Goal: Find specific page/section: Find specific page/section

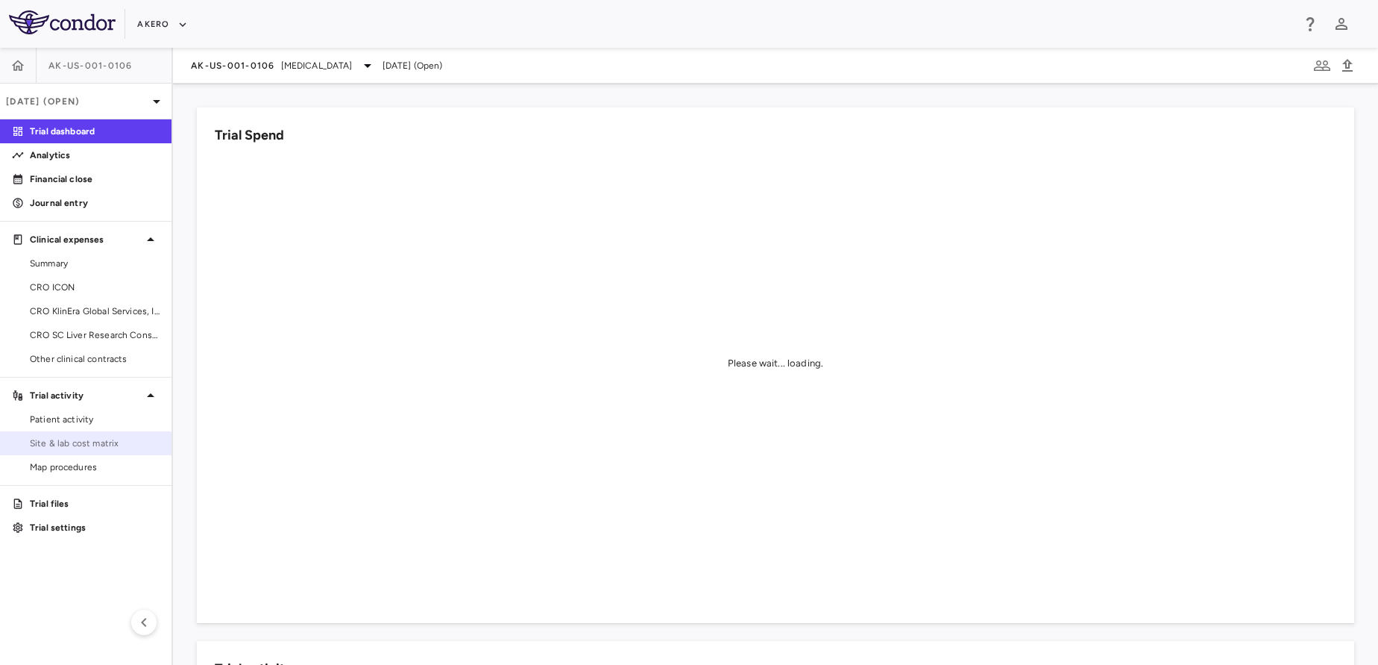
click at [98, 442] on span "Site & lab cost matrix" at bounding box center [95, 442] width 130 height 13
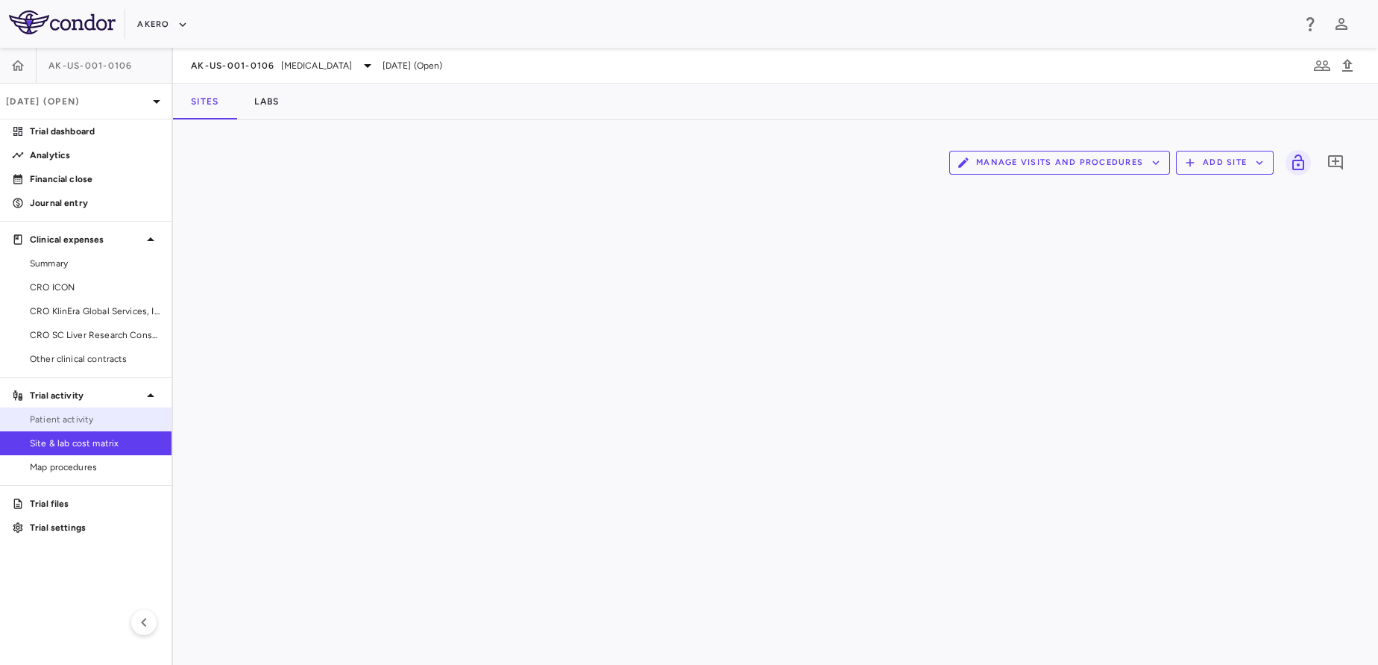
click at [68, 423] on span "Patient activity" at bounding box center [95, 418] width 130 height 13
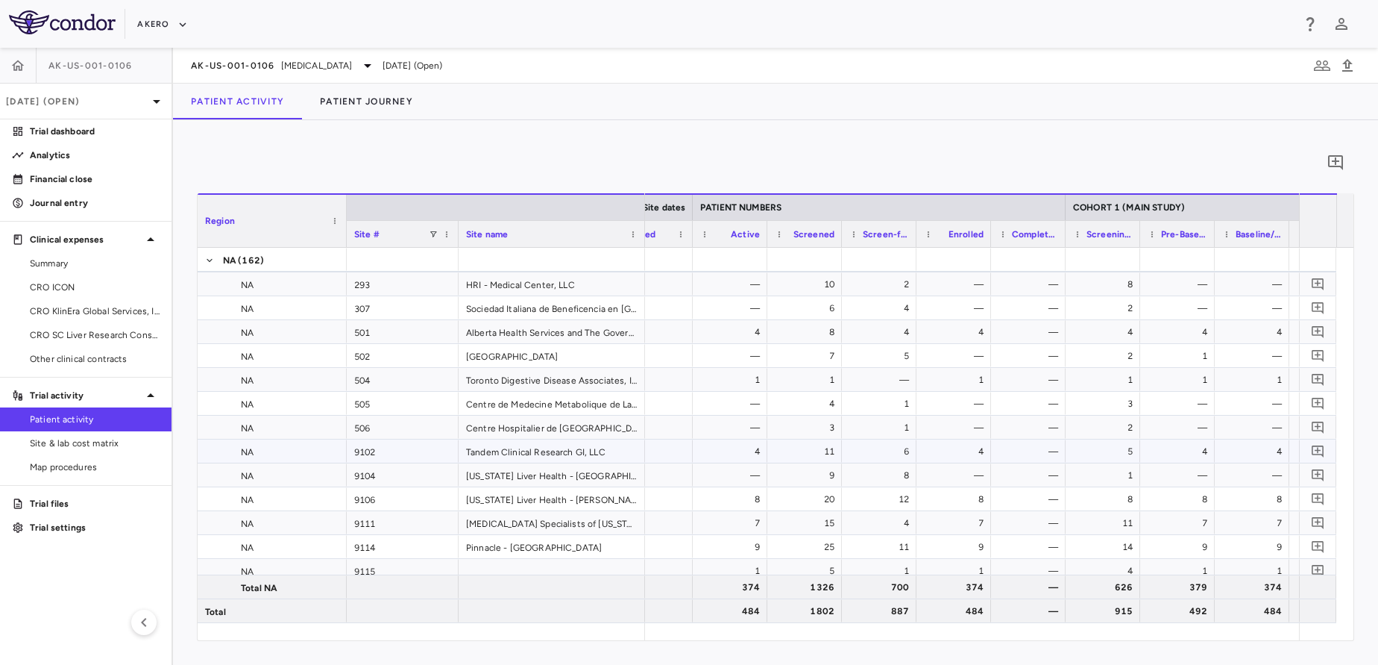
scroll to position [0, 770]
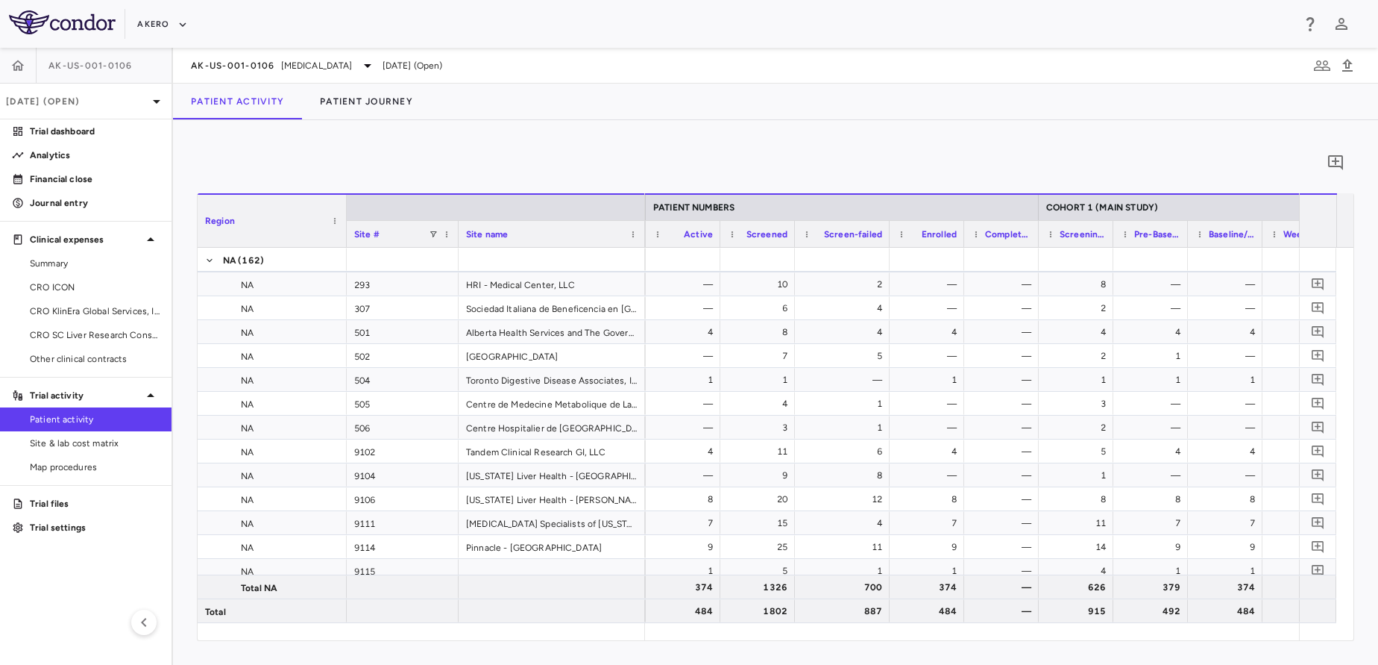
drag, startPoint x: 868, startPoint y: 233, endPoint x: 889, endPoint y: 232, distance: 20.9
click at [889, 232] on div at bounding box center [889, 234] width 6 height 26
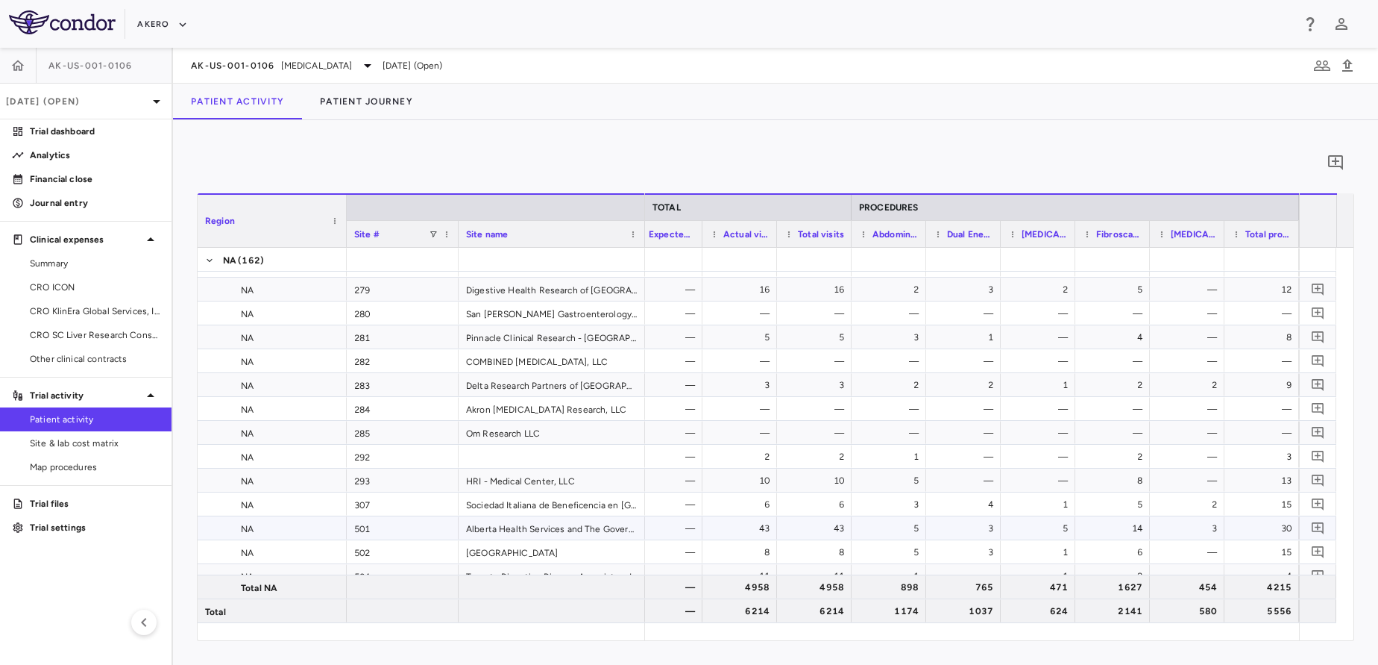
scroll to position [2380, 0]
click at [1123, 618] on div "2141" at bounding box center [1116, 611] width 54 height 24
click at [324, 63] on span "[MEDICAL_DATA]" at bounding box center [317, 65] width 72 height 13
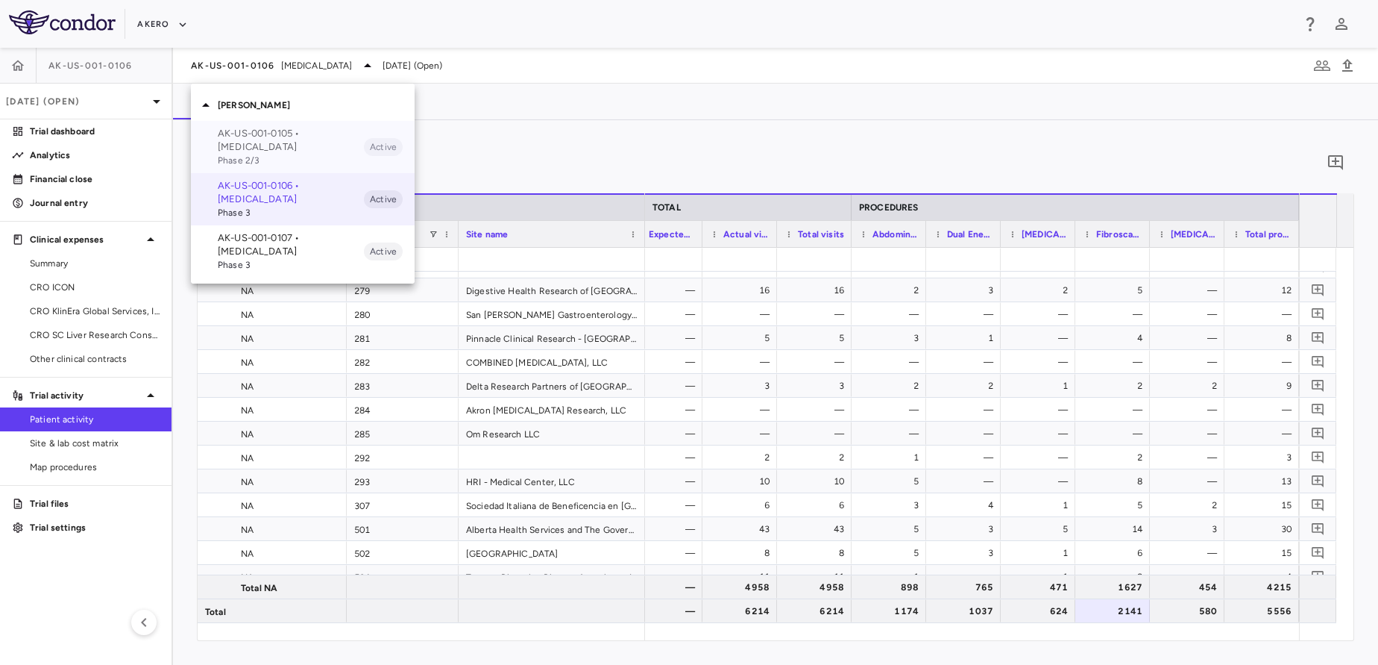
click at [289, 135] on p "AK-US-001-0105 • [MEDICAL_DATA]" at bounding box center [291, 140] width 146 height 27
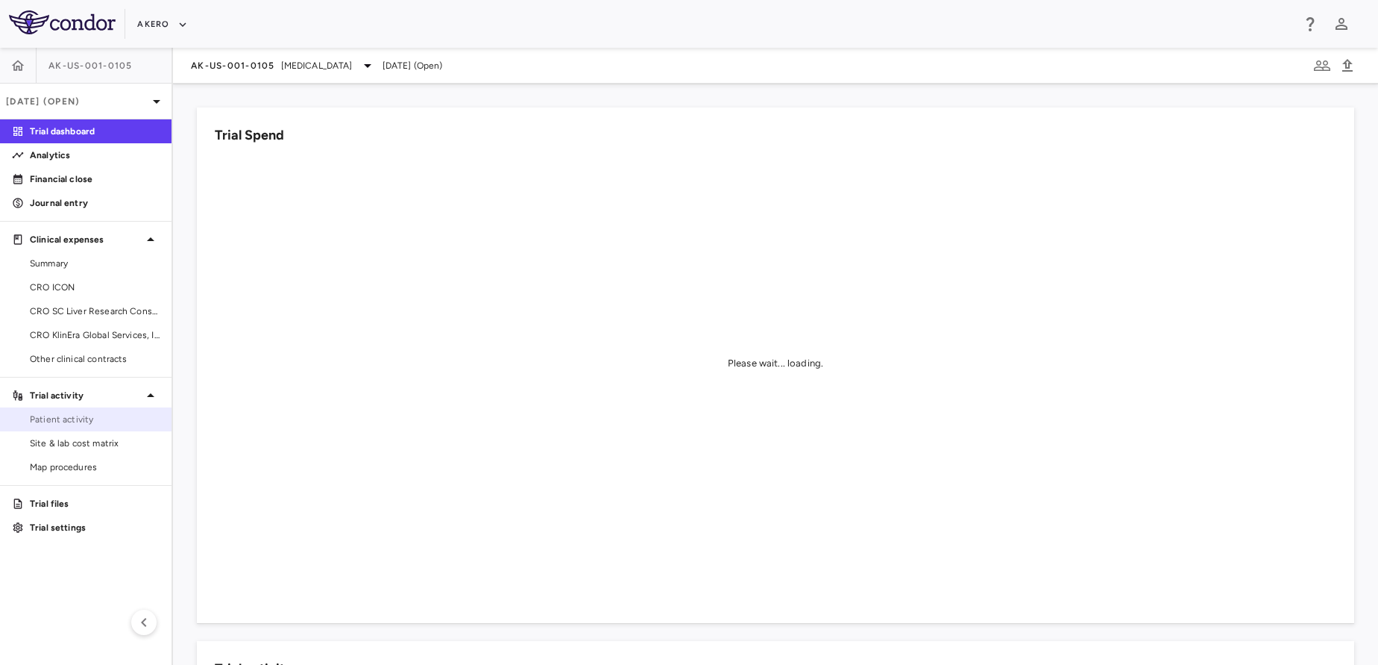
click at [118, 412] on link "Patient activity" at bounding box center [86, 419] width 172 height 22
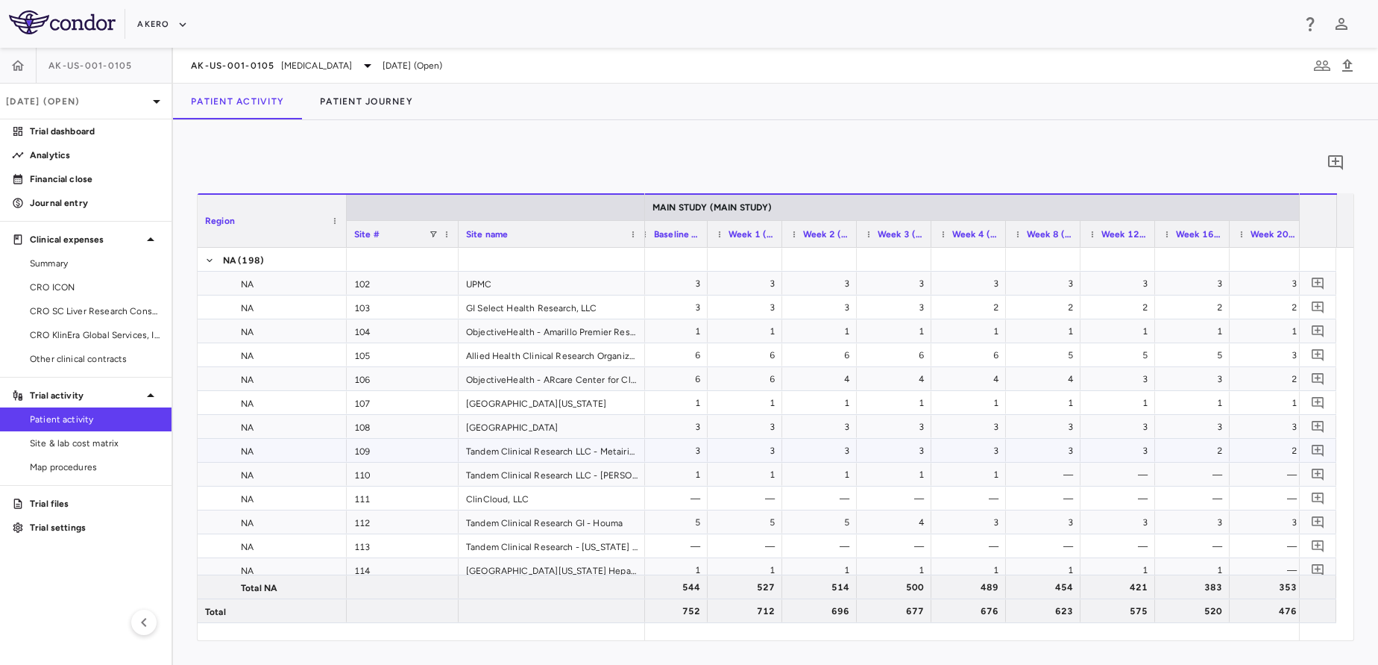
scroll to position [0, 1434]
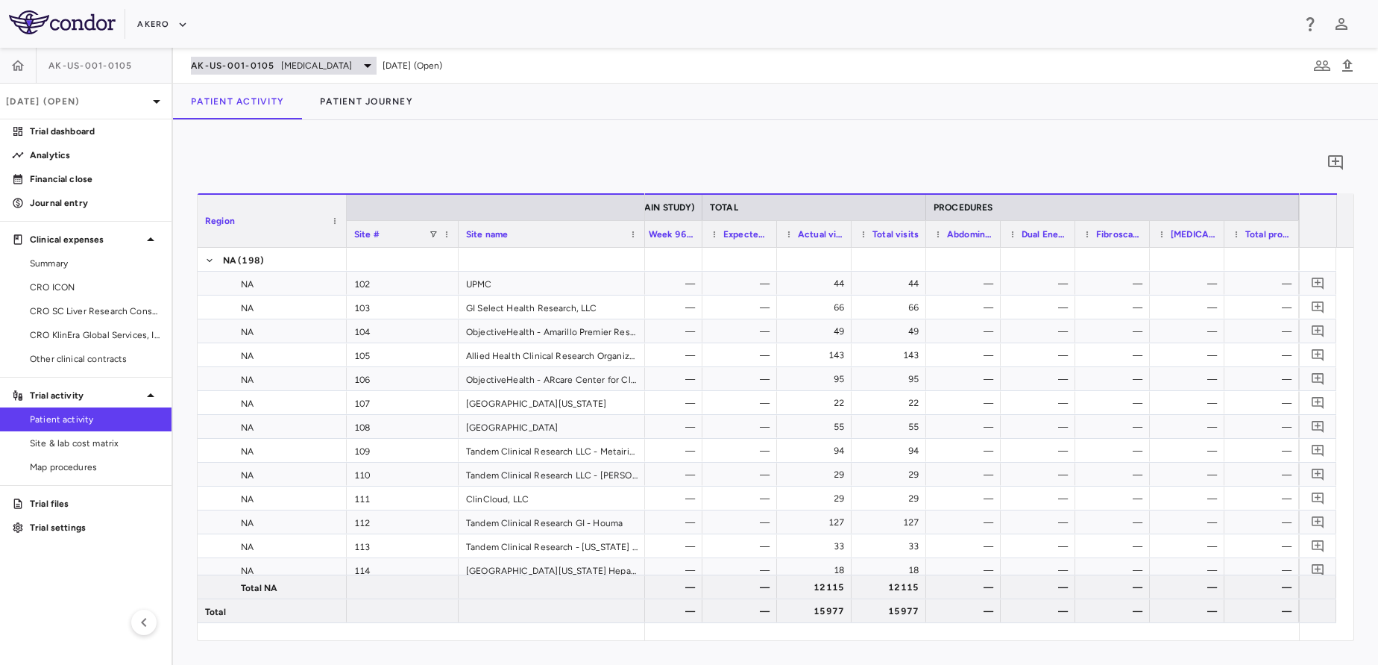
click at [320, 57] on div "AK-US-001-0105 [MEDICAL_DATA]" at bounding box center [284, 66] width 186 height 18
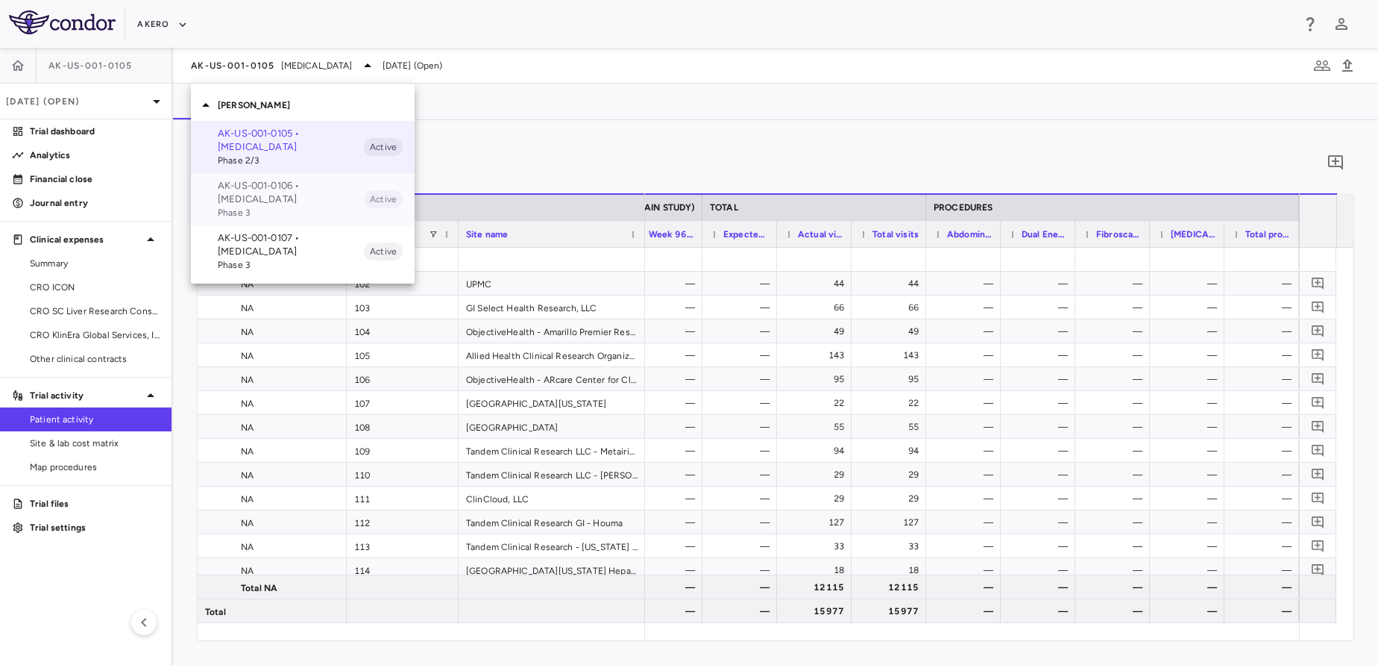
click at [311, 192] on p "AK-US-001-0106 • [MEDICAL_DATA]" at bounding box center [291, 192] width 146 height 27
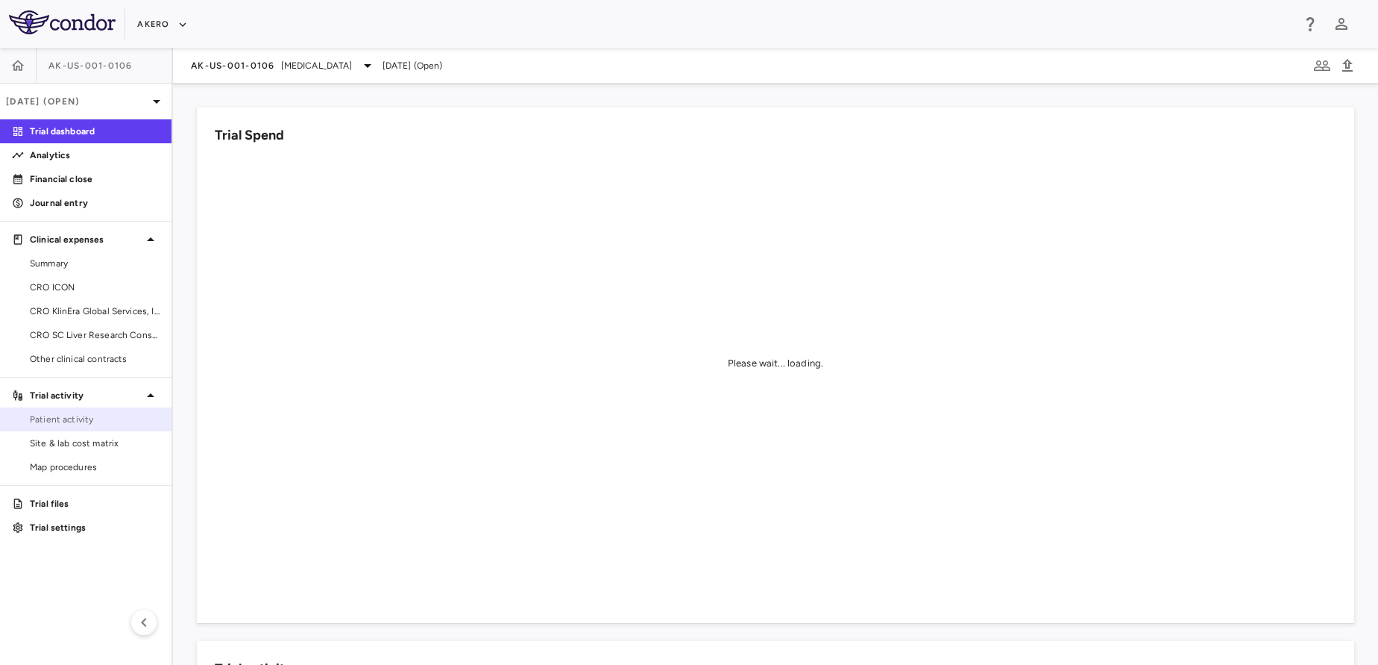
click at [87, 419] on span "Patient activity" at bounding box center [95, 418] width 130 height 13
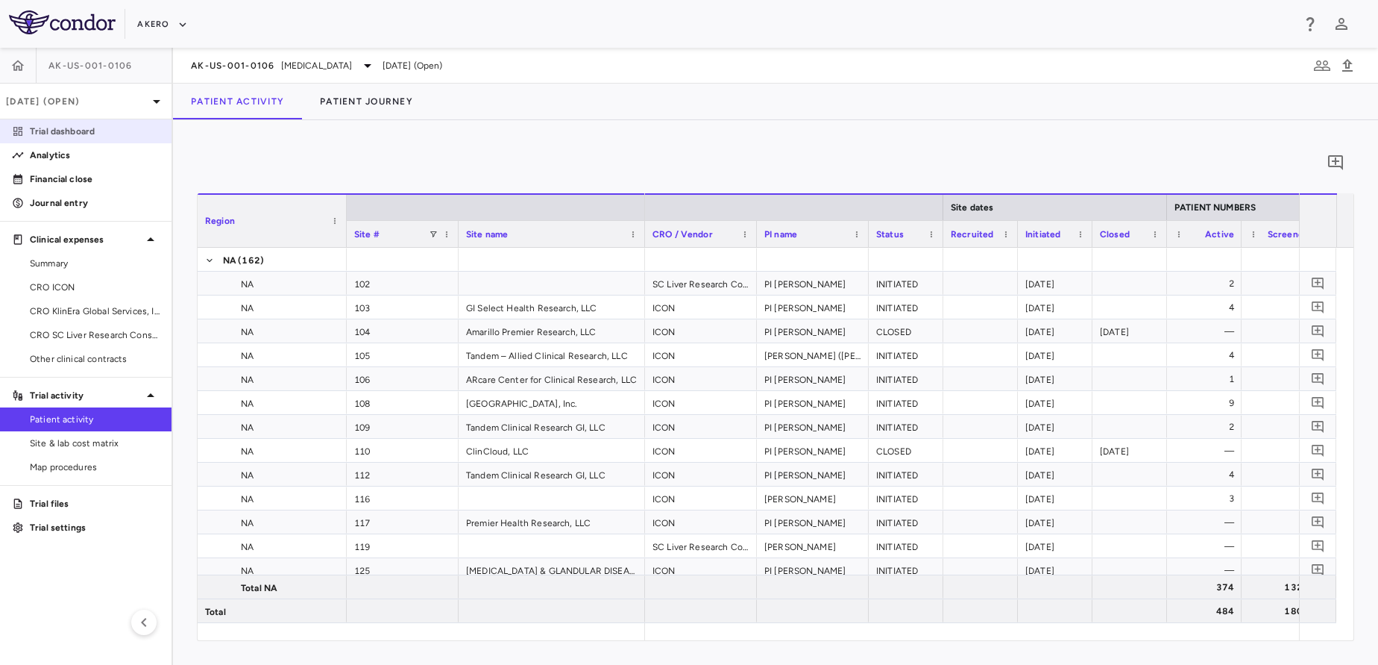
click at [68, 133] on p "Trial dashboard" at bounding box center [95, 131] width 130 height 13
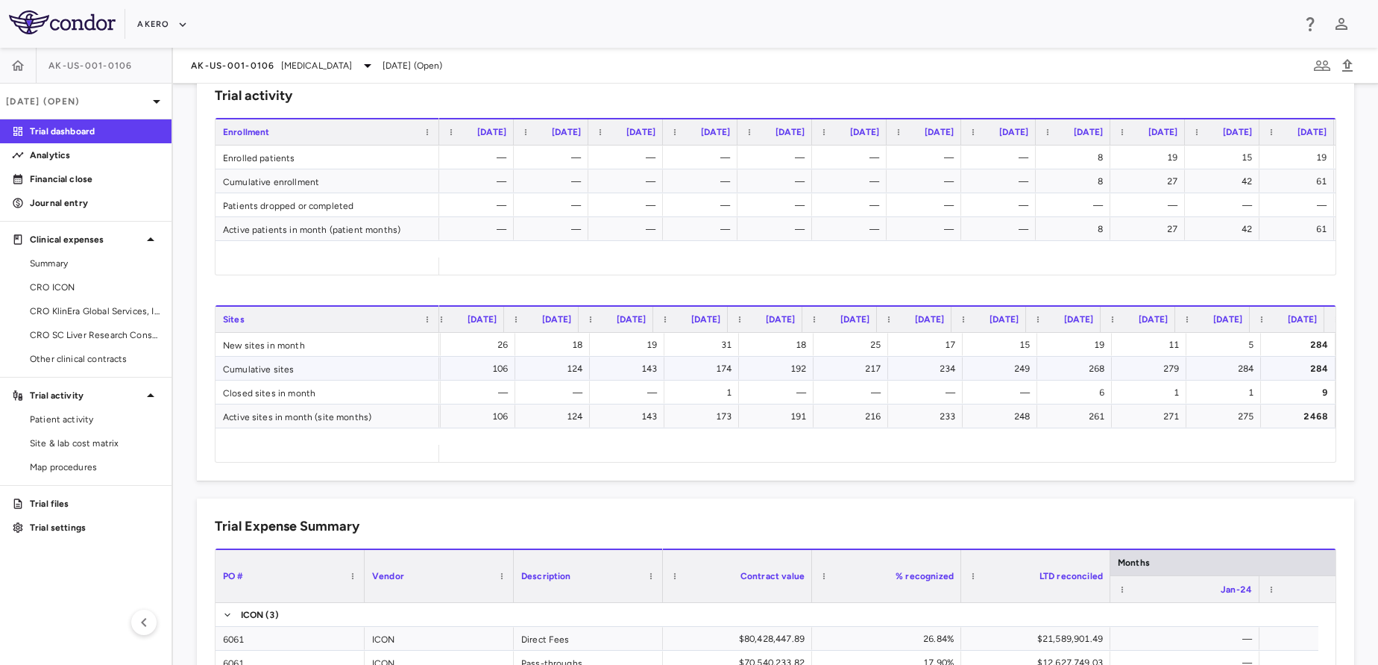
scroll to position [0, 762]
click at [90, 416] on span "Patient activity" at bounding box center [95, 418] width 130 height 13
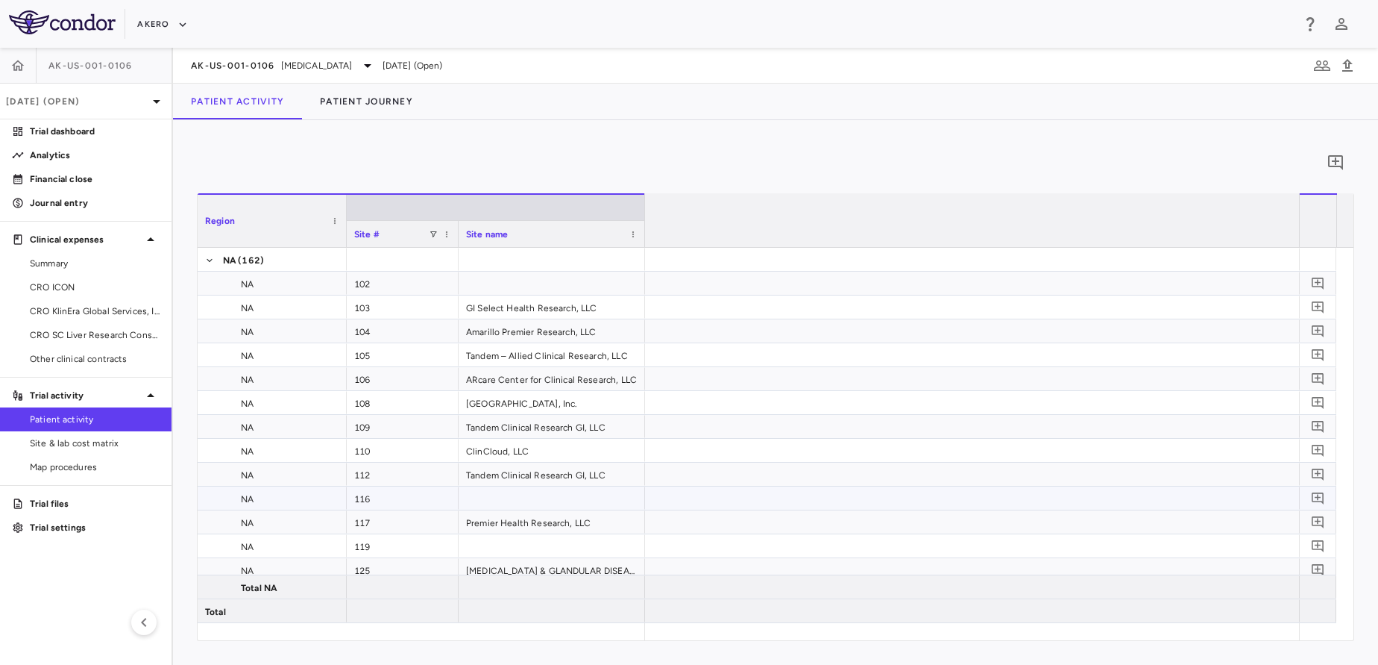
scroll to position [0, 2702]
